Goal: Transaction & Acquisition: Download file/media

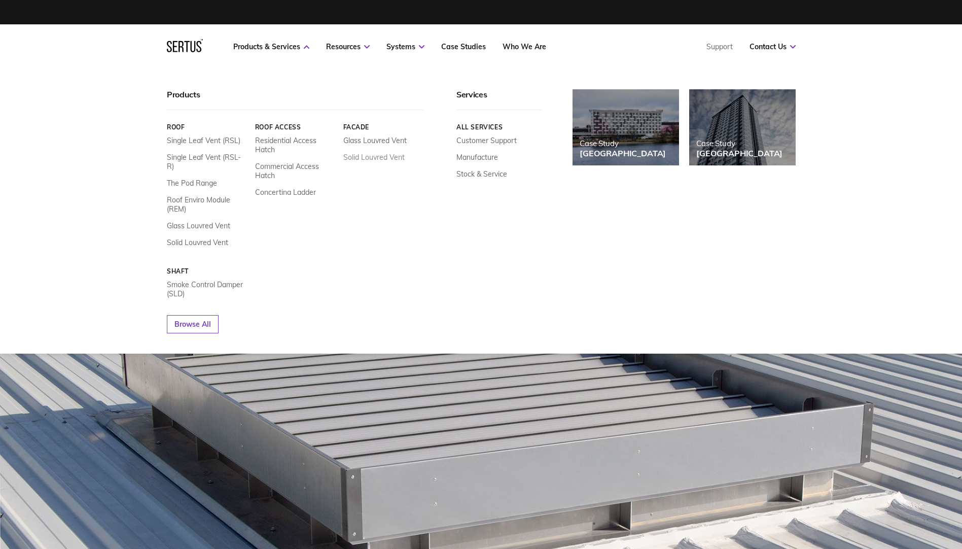
click at [368, 158] on link "Solid Louvred Vent" at bounding box center [373, 157] width 61 height 9
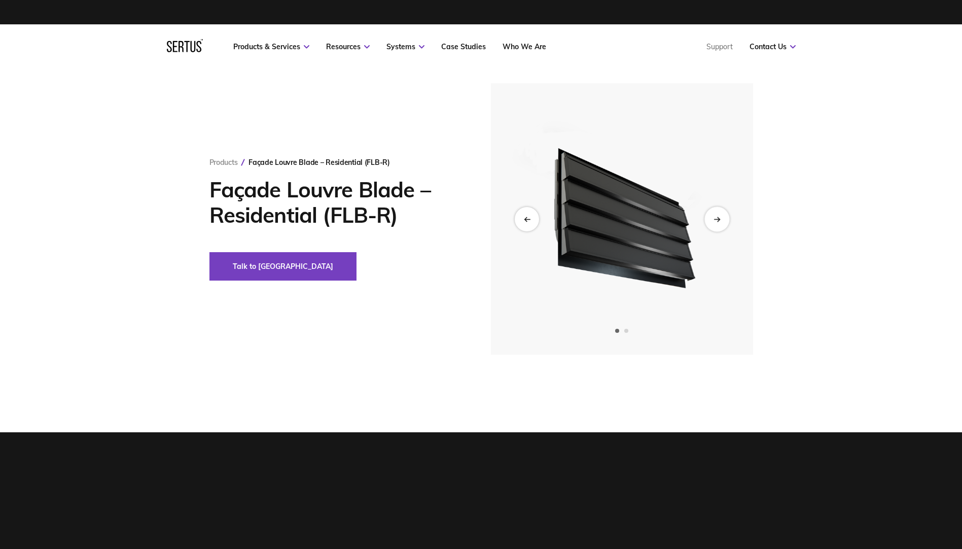
click at [718, 217] on icon "Next slide" at bounding box center [717, 219] width 7 height 6
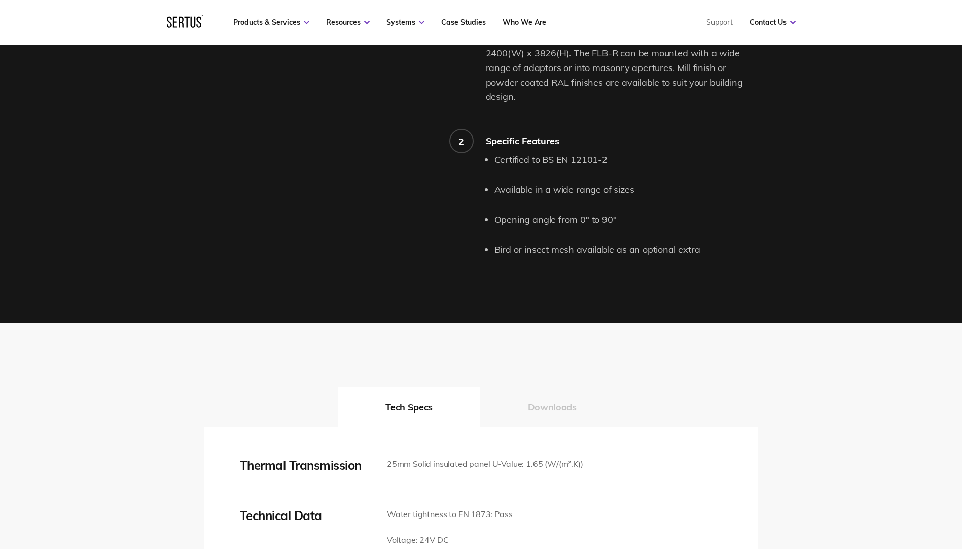
scroll to position [1217, 0]
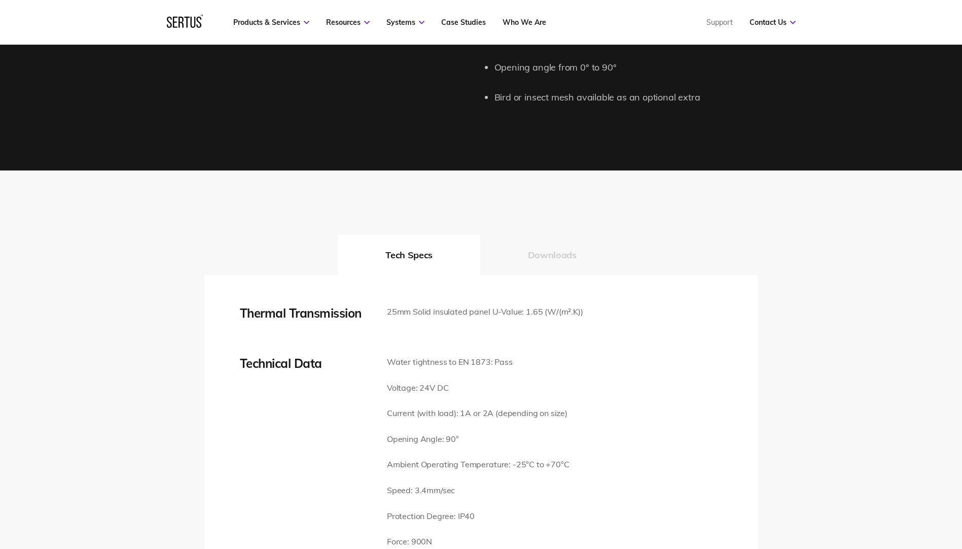
click at [546, 249] on button "Downloads" at bounding box center [552, 254] width 144 height 41
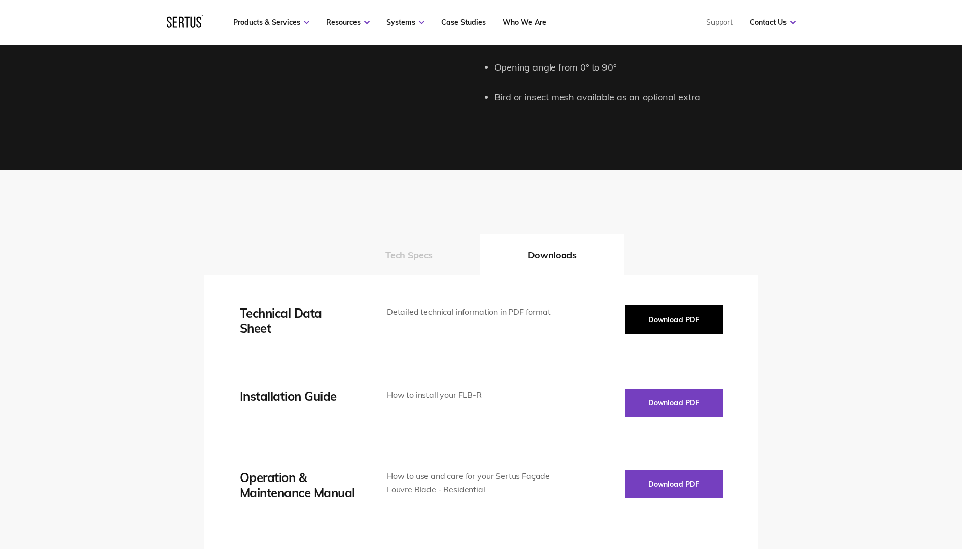
click at [664, 305] on button "Download PDF" at bounding box center [674, 319] width 98 height 28
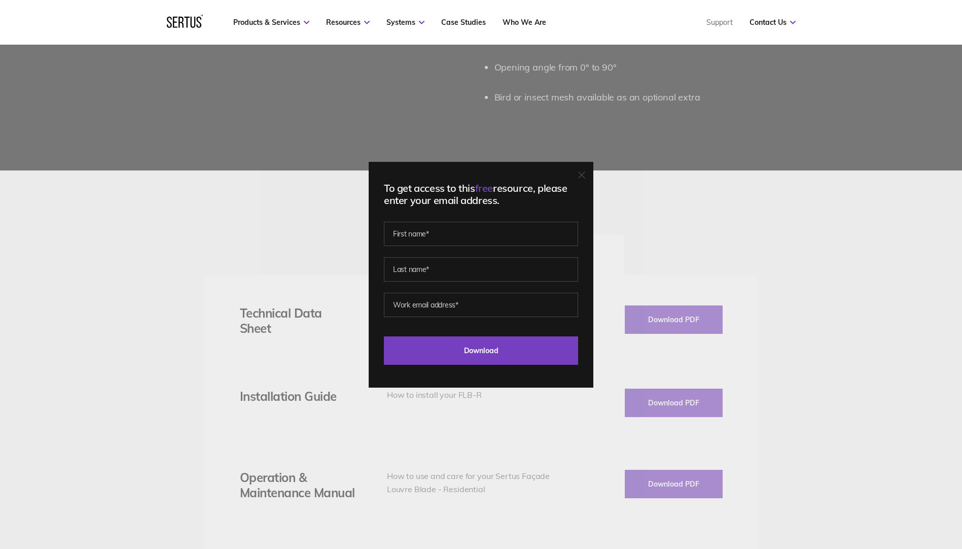
click at [583, 173] on icon at bounding box center [581, 174] width 7 height 7
